Goal: Task Accomplishment & Management: Use online tool/utility

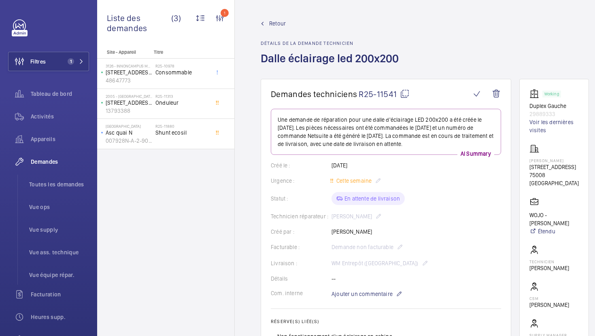
scroll to position [83, 0]
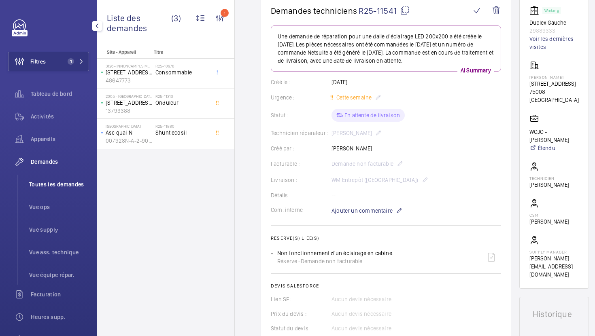
click at [60, 186] on span "Toutes les demandes" at bounding box center [59, 184] width 60 height 8
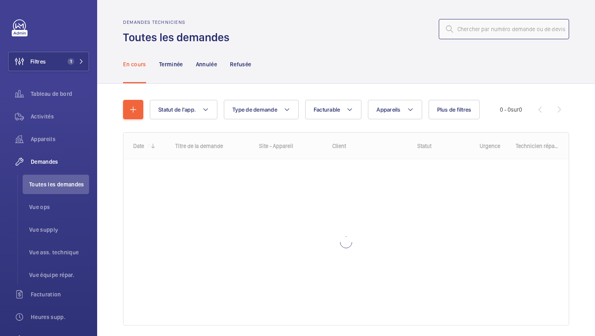
click at [500, 27] on input "text" at bounding box center [503, 29] width 130 height 20
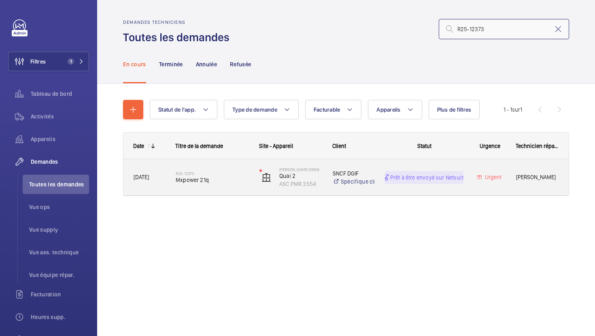
type input "R25-12373"
click at [238, 193] on div "R25-12373 Mxpower 21q" at bounding box center [207, 177] width 83 height 36
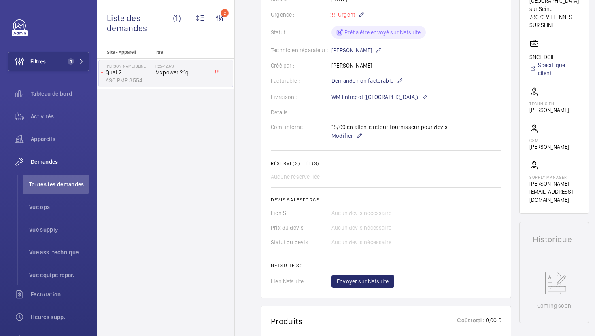
scroll to position [162, 0]
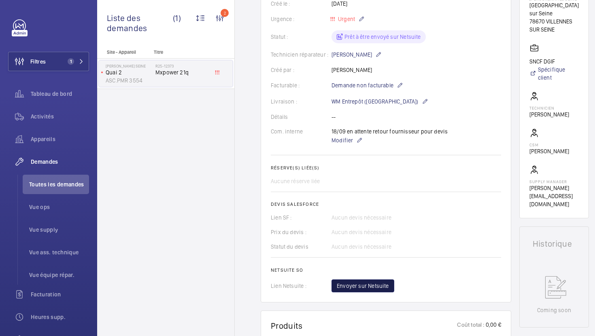
click at [374, 284] on span "Envoyer sur Netsuite" at bounding box center [363, 286] width 52 height 8
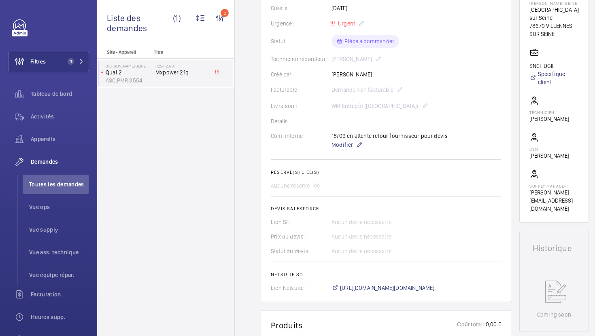
scroll to position [166, 0]
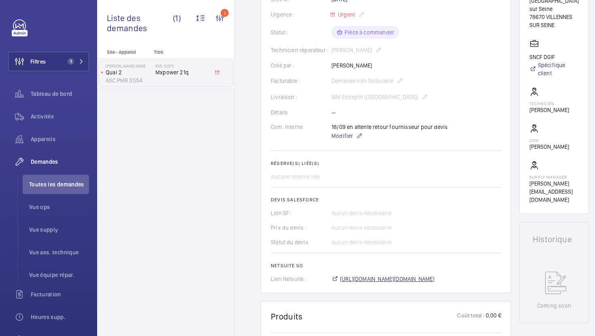
click at [360, 280] on span "[URL][DOMAIN_NAME][DOMAIN_NAME]" at bounding box center [387, 279] width 95 height 8
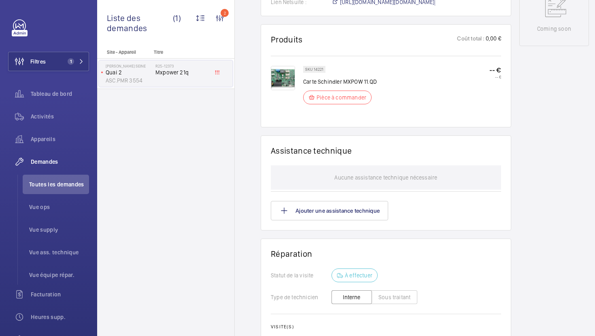
scroll to position [455, 0]
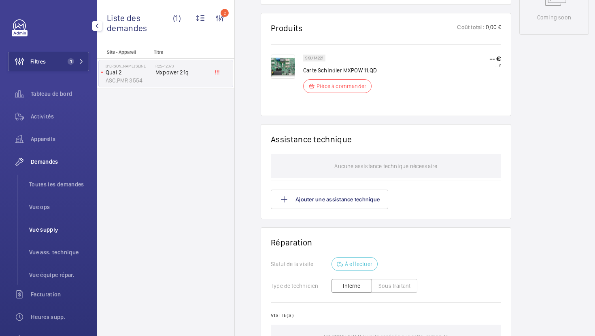
click at [42, 224] on li "Vue supply" at bounding box center [56, 229] width 66 height 19
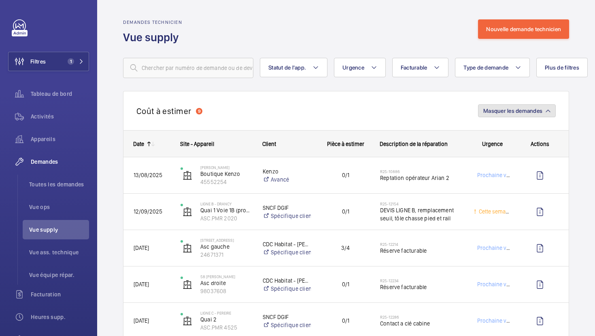
click at [539, 117] on button "Masquer les demandes" at bounding box center [517, 110] width 78 height 13
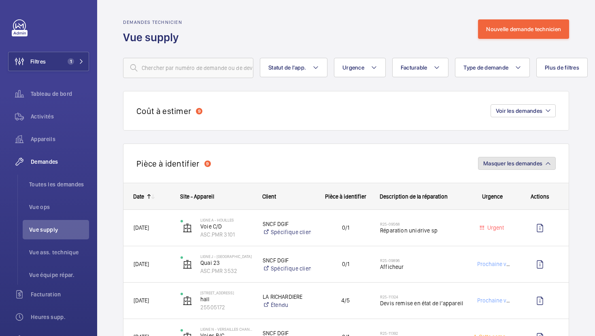
click at [529, 163] on span "Masquer les demandes" at bounding box center [512, 163] width 59 height 6
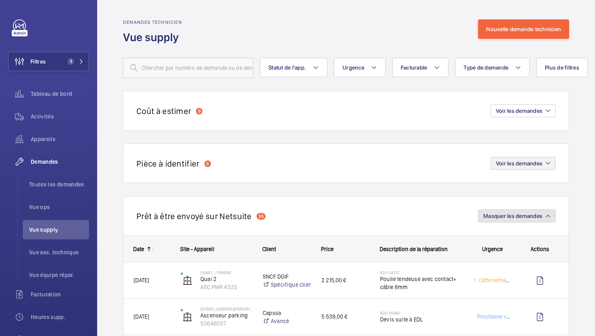
click at [513, 215] on span "Masquer les demandes" at bounding box center [512, 216] width 59 height 6
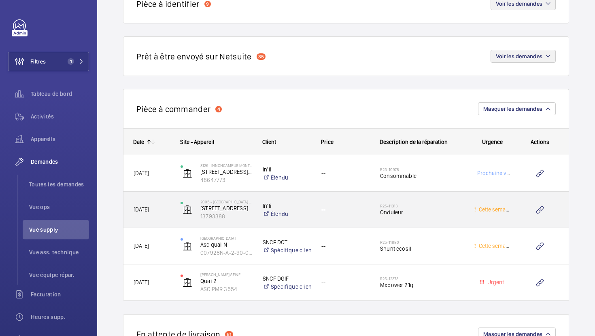
scroll to position [165, 0]
